Goal: Task Accomplishment & Management: Use online tool/utility

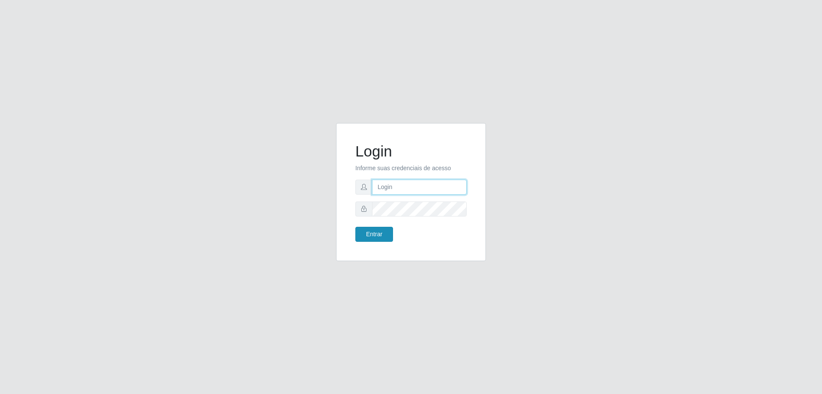
type input "[EMAIL_ADDRESS][DOMAIN_NAME]"
click at [377, 236] on button "Entrar" at bounding box center [375, 234] width 38 height 15
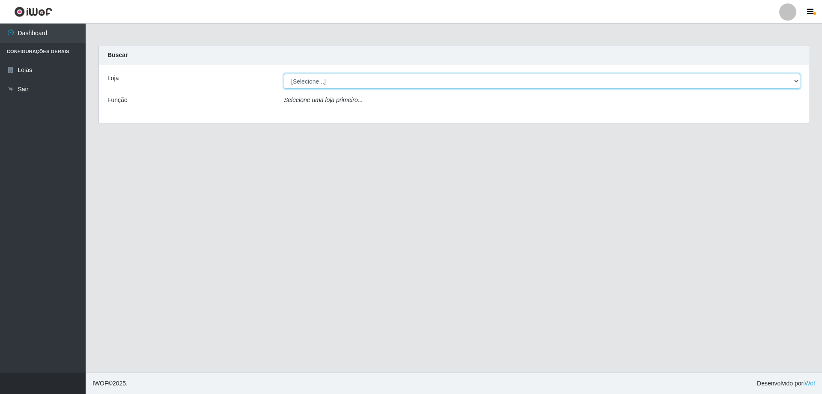
click at [400, 81] on select "[Selecione...] SuperShow Bis - [GEOGRAPHIC_DATA]" at bounding box center [542, 81] width 517 height 15
select select "59"
click at [284, 74] on select "[Selecione...] SuperShow Bis - [GEOGRAPHIC_DATA]" at bounding box center [542, 81] width 517 height 15
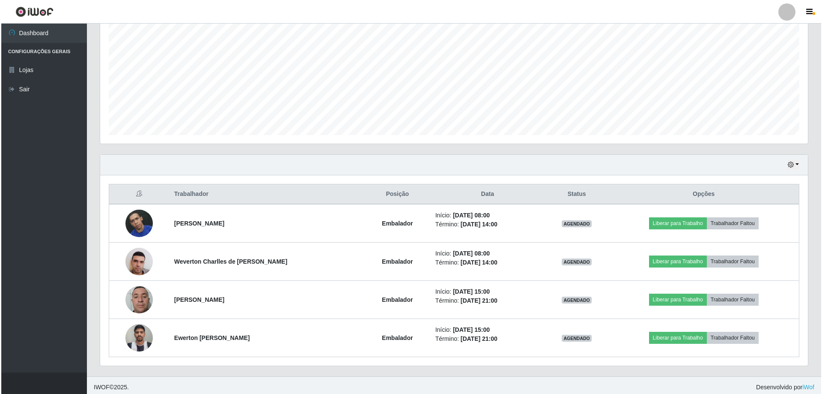
scroll to position [175, 0]
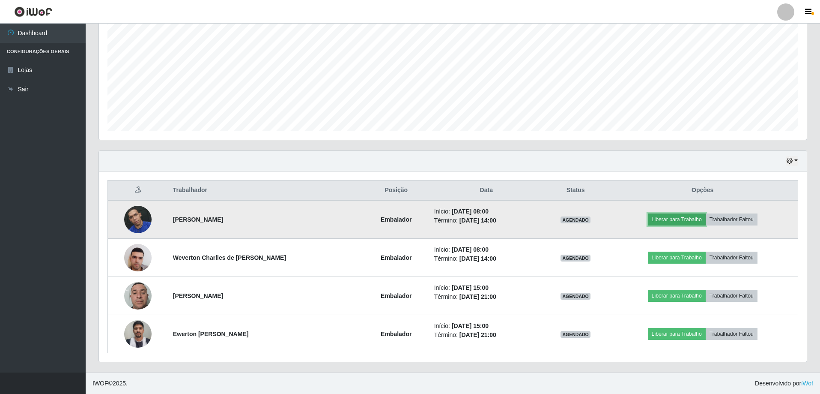
click at [693, 221] on button "Liberar para Trabalho" at bounding box center [677, 219] width 58 height 12
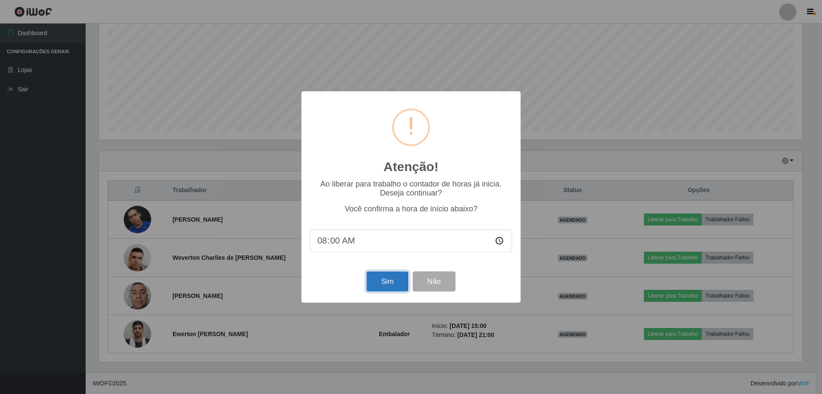
click at [383, 289] on button "Sim" at bounding box center [388, 281] width 42 height 20
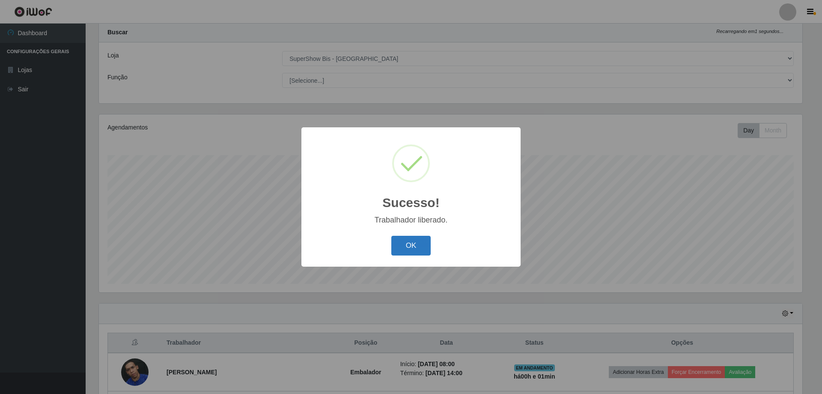
click at [413, 251] on button "OK" at bounding box center [411, 246] width 40 height 20
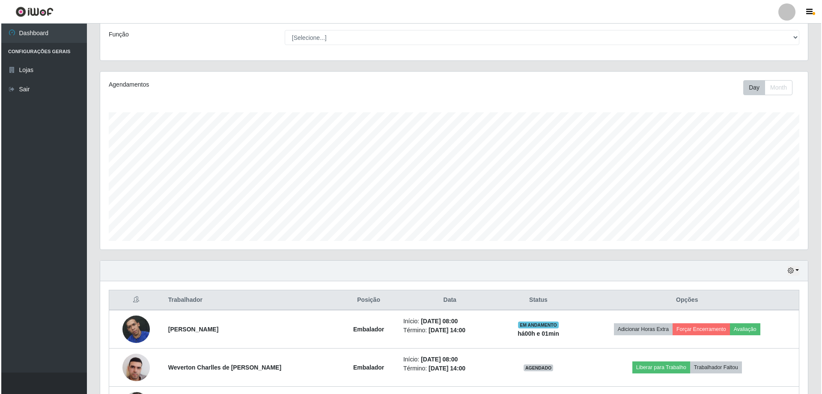
scroll to position [108, 0]
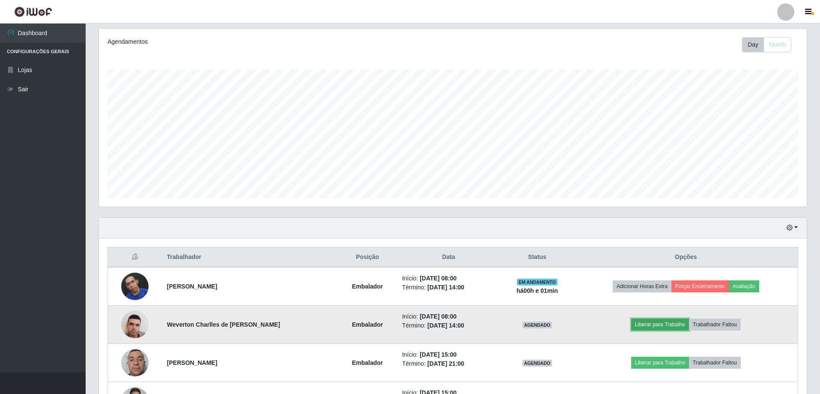
click at [672, 324] on button "Liberar para Trabalho" at bounding box center [660, 324] width 58 height 12
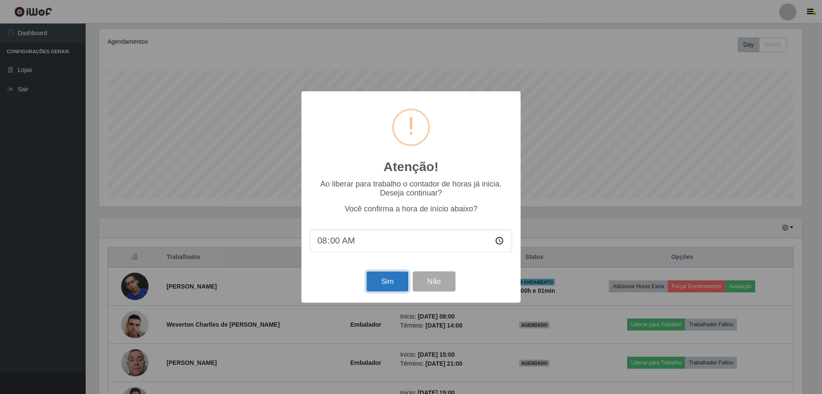
click at [393, 283] on button "Sim" at bounding box center [388, 281] width 42 height 20
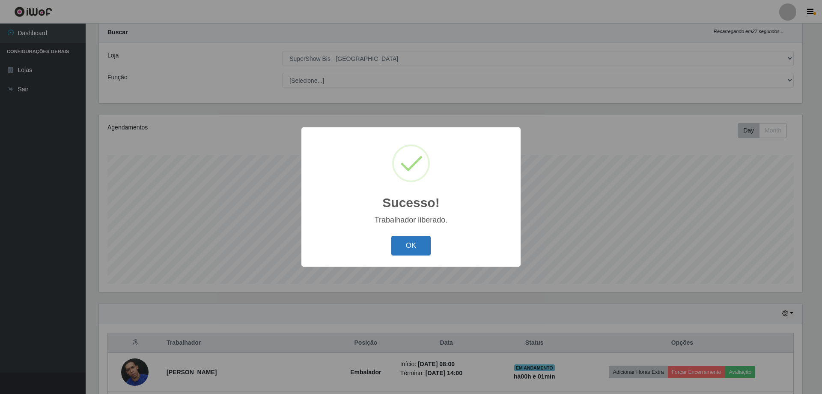
click at [412, 241] on button "OK" at bounding box center [411, 246] width 40 height 20
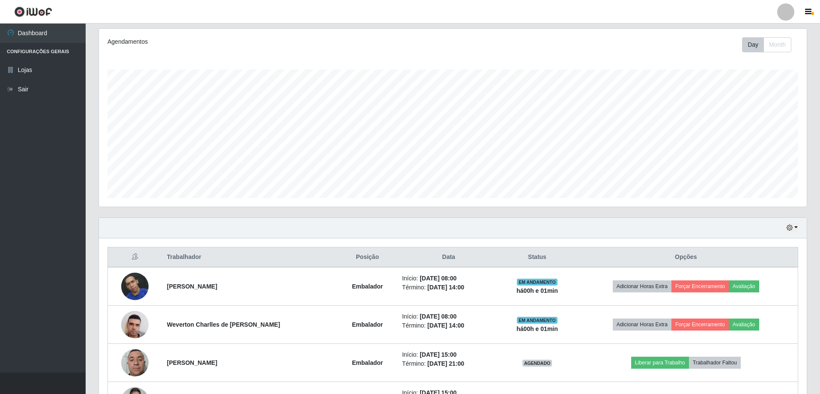
scroll to position [175, 0]
